Goal: Task Accomplishment & Management: Manage account settings

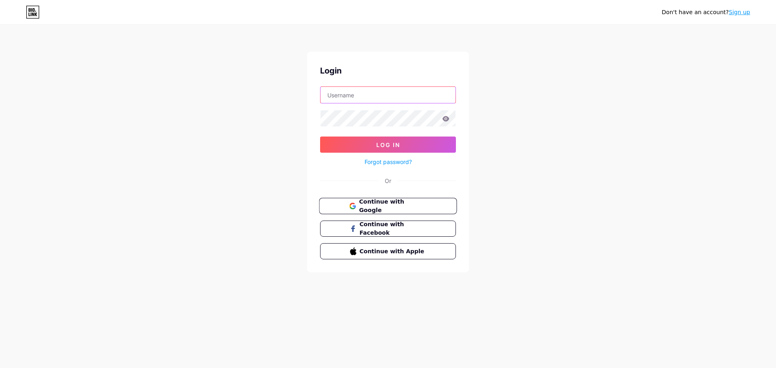
type input "[EMAIL_ADDRESS][DOMAIN_NAME]"
click at [404, 207] on span "Continue with Google" at bounding box center [393, 206] width 68 height 17
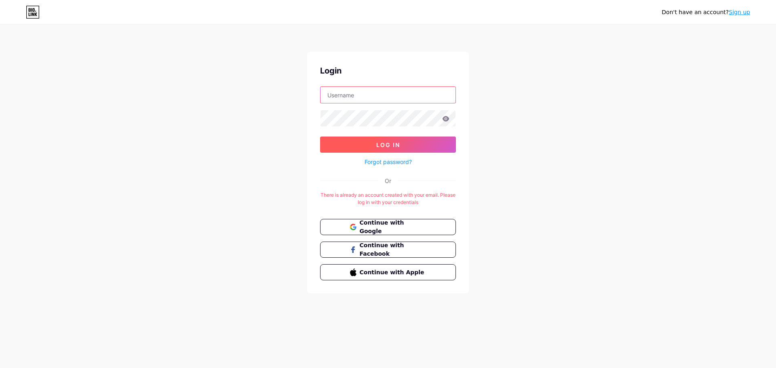
type input "[EMAIL_ADDRESS][DOMAIN_NAME]"
click at [413, 145] on button "Log In" at bounding box center [388, 145] width 136 height 16
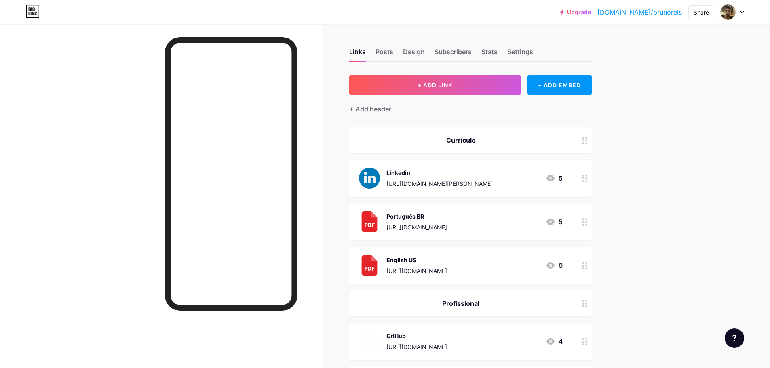
click at [658, 15] on link "[DOMAIN_NAME]/brunoreis" at bounding box center [640, 12] width 85 height 10
